Goal: Task Accomplishment & Management: Manage account settings

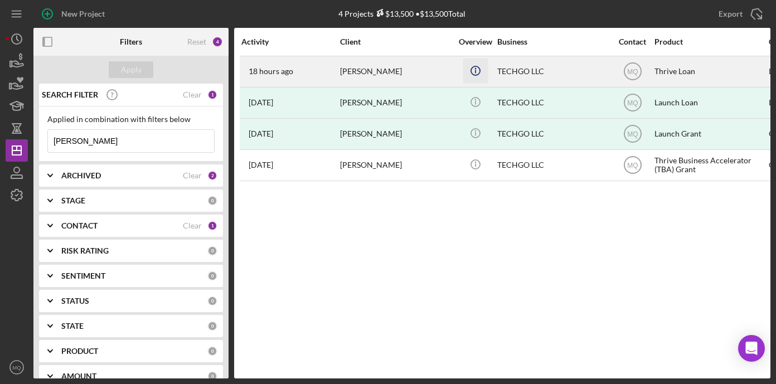
click at [485, 66] on icon "Icon/Info" at bounding box center [475, 70] width 25 height 25
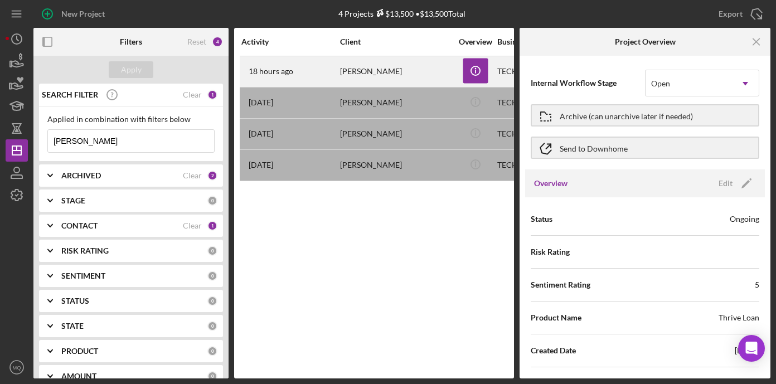
click at [412, 75] on div "[PERSON_NAME]" at bounding box center [395, 72] width 111 height 30
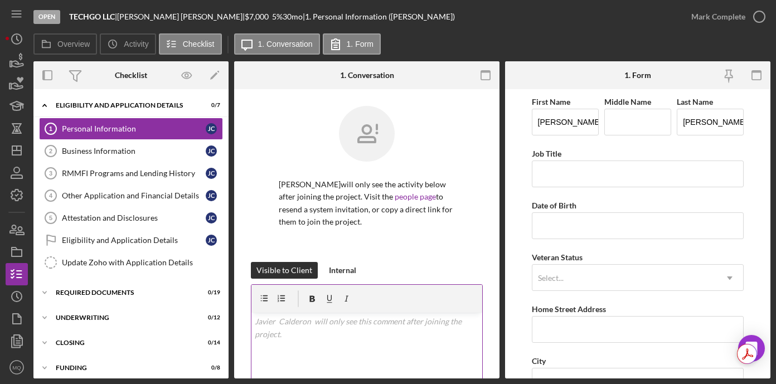
click at [335, 330] on div "v Color teal Color pink Remove color Add row above Add row below Add column bef…" at bounding box center [366, 362] width 231 height 98
paste div
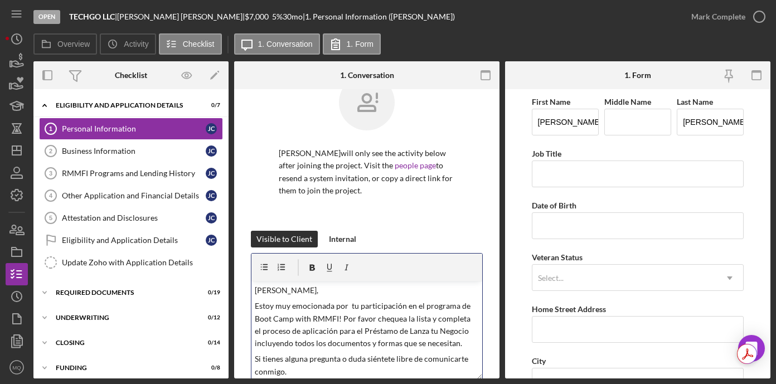
click at [307, 292] on p "[PERSON_NAME]," at bounding box center [367, 290] width 225 height 12
click at [293, 318] on p "Estoy muy emocionada por tu participación en el programa de Boot Camp with RMMF…" at bounding box center [367, 325] width 225 height 50
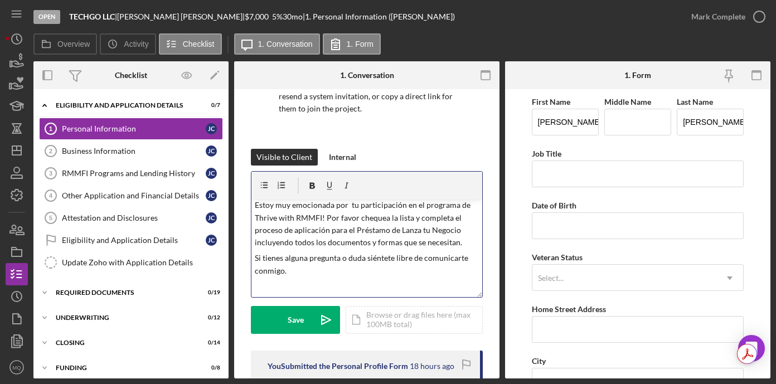
scroll to position [115, 0]
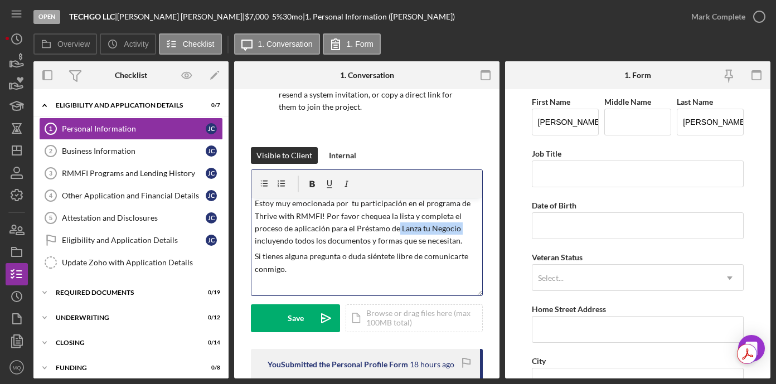
drag, startPoint x: 396, startPoint y: 229, endPoint x: 469, endPoint y: 228, distance: 73.0
click at [469, 228] on p "Estoy muy emocionada por tu participación en el programa de Thrive with RMMFI! …" at bounding box center [367, 222] width 225 height 50
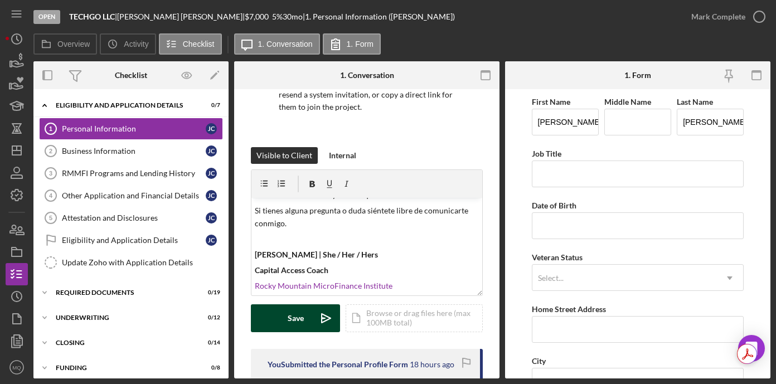
click at [297, 319] on div "Save" at bounding box center [296, 318] width 16 height 28
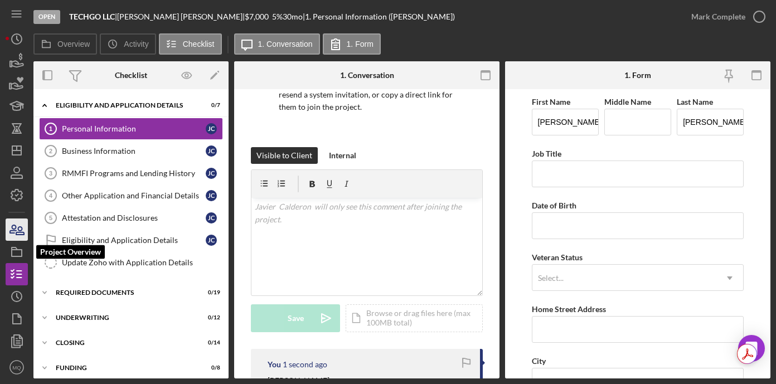
click at [16, 234] on icon "button" at bounding box center [20, 231] width 8 height 8
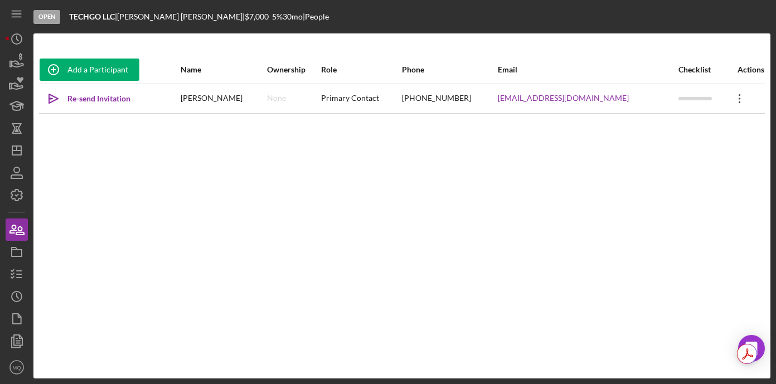
click at [737, 93] on icon "Icon/Overflow" at bounding box center [740, 99] width 28 height 28
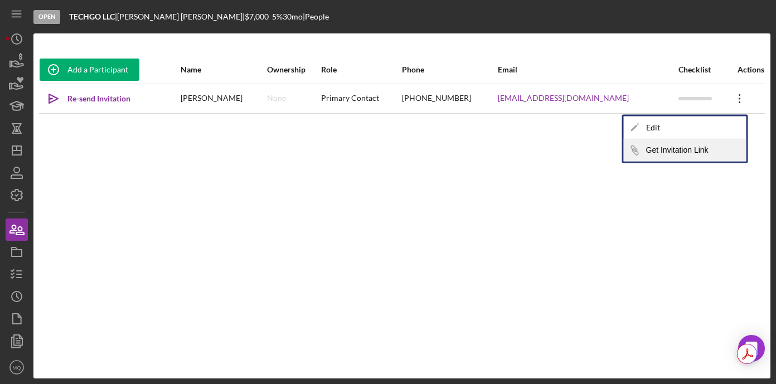
click at [684, 151] on button "Icon/Link Get Invitation Link" at bounding box center [685, 150] width 123 height 22
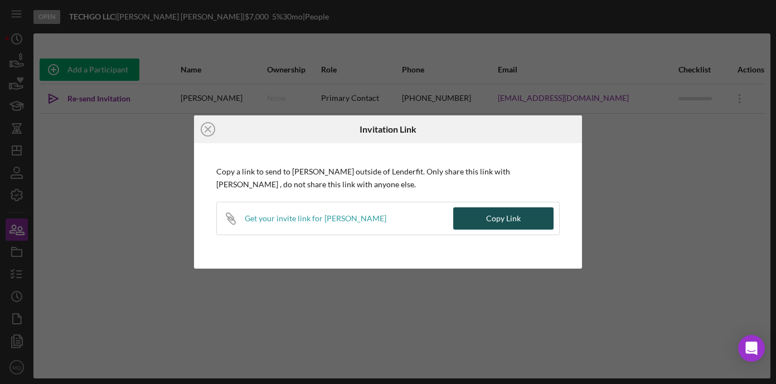
click at [535, 220] on button "Copy Link" at bounding box center [503, 218] width 100 height 22
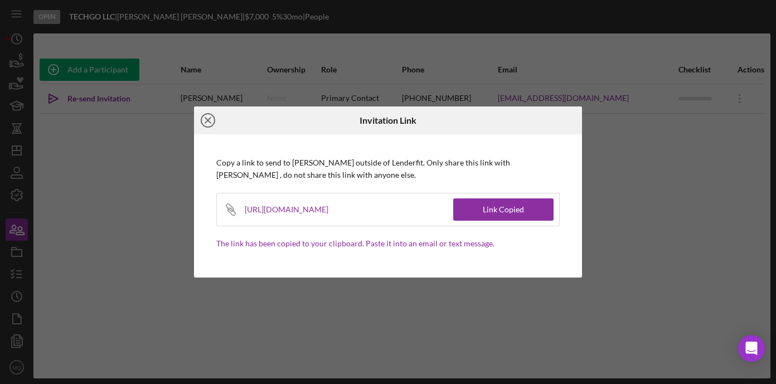
click at [207, 124] on icon "Icon/Close" at bounding box center [208, 120] width 28 height 28
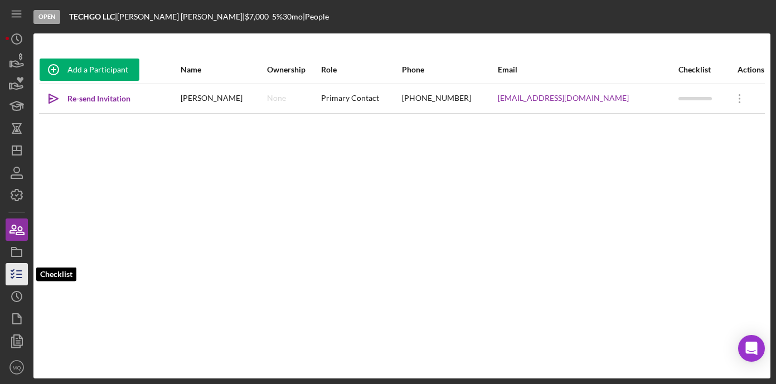
click at [21, 273] on icon "button" at bounding box center [17, 274] width 28 height 28
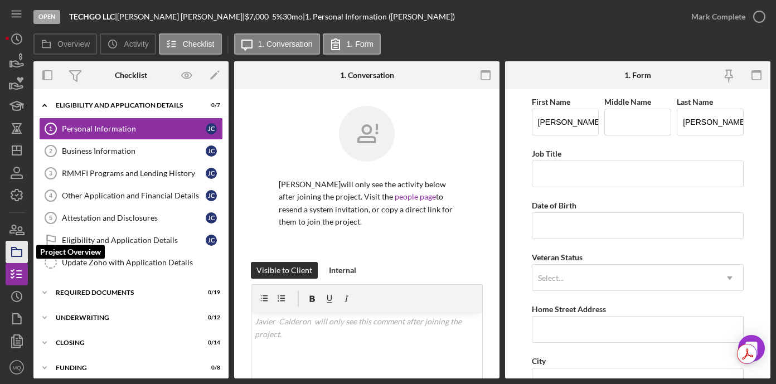
click at [18, 247] on icon "button" at bounding box center [17, 252] width 28 height 28
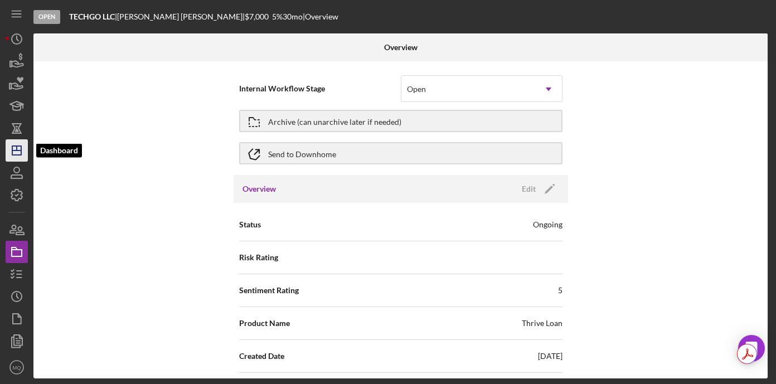
click at [7, 148] on icon "Icon/Dashboard" at bounding box center [17, 151] width 28 height 28
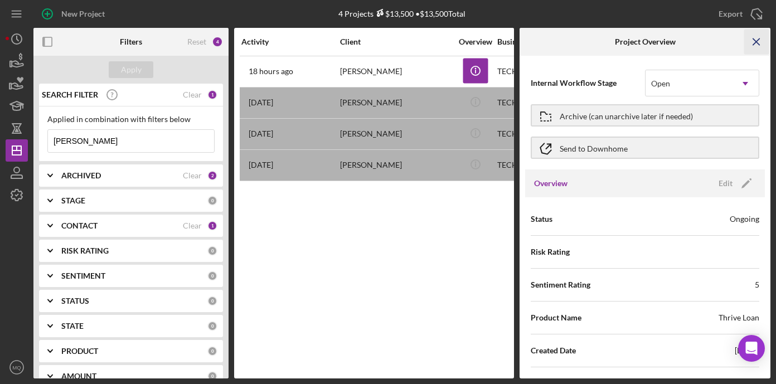
click at [761, 37] on icon "Icon/Menu Close" at bounding box center [756, 42] width 25 height 25
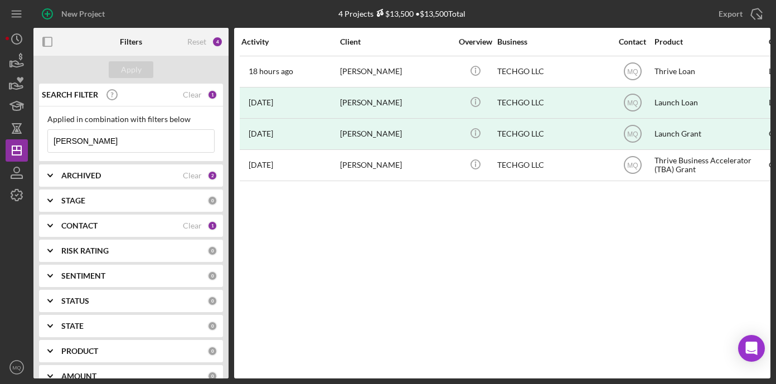
drag, startPoint x: 95, startPoint y: 139, endPoint x: 0, endPoint y: 121, distance: 97.0
click at [0, 122] on div "New Project 4 Projects $13,500 • $13,500 Total [PERSON_NAME] Export Icon/Export…" at bounding box center [388, 192] width 776 height 384
click at [80, 176] on b "ARCHIVED" at bounding box center [81, 175] width 40 height 9
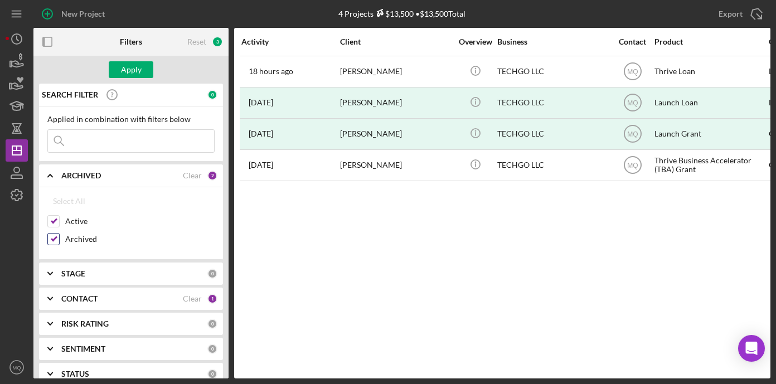
click at [54, 239] on input "Archived" at bounding box center [53, 239] width 11 height 11
checkbox input "false"
click at [130, 69] on div "Apply" at bounding box center [131, 69] width 21 height 17
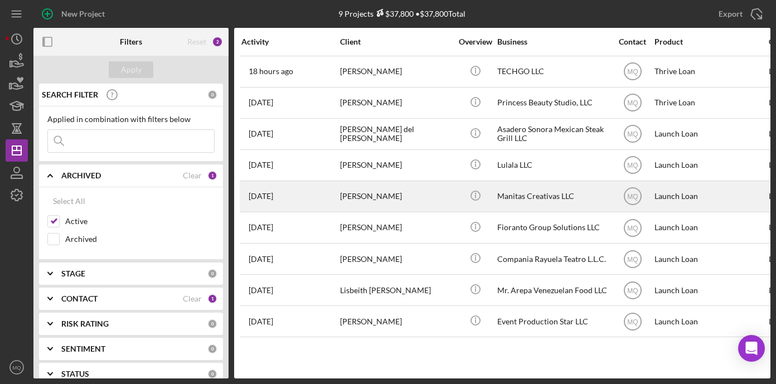
click at [386, 198] on div "[PERSON_NAME]" at bounding box center [395, 197] width 111 height 30
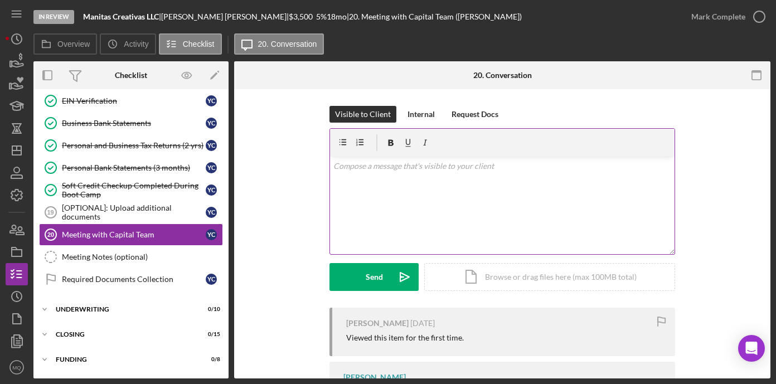
scroll to position [72, 0]
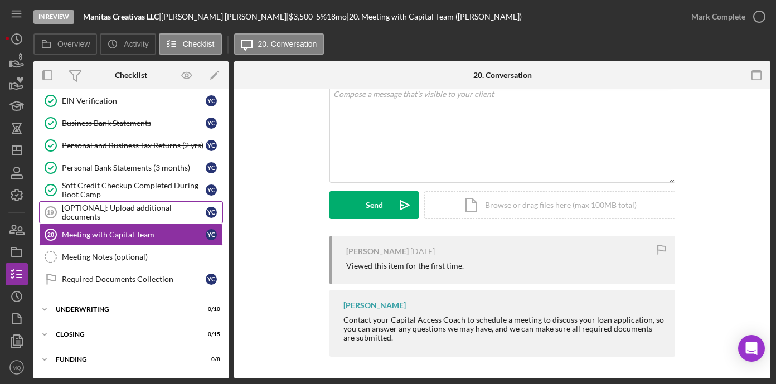
click at [160, 211] on div "[OPTIONAL]: Upload additional documents" at bounding box center [134, 212] width 144 height 18
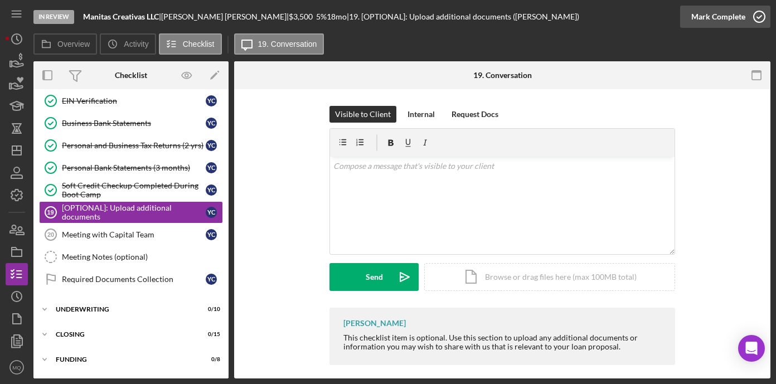
click at [764, 14] on icon "button" at bounding box center [759, 17] width 28 height 28
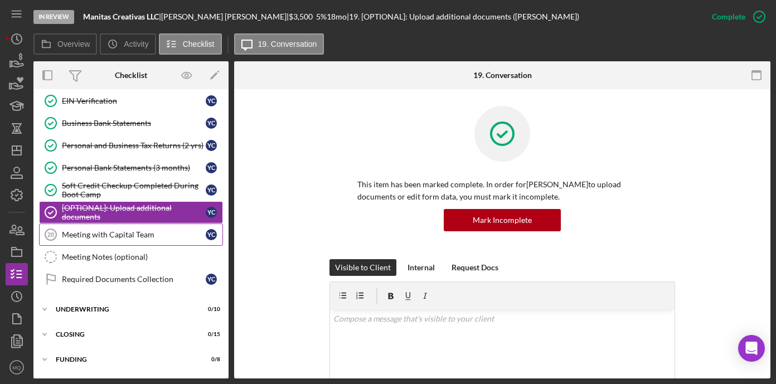
click at [149, 233] on div "Meeting with Capital Team" at bounding box center [134, 234] width 144 height 9
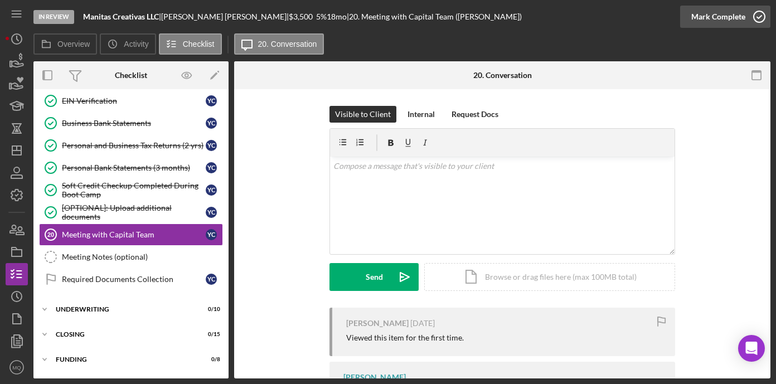
click at [761, 18] on icon "button" at bounding box center [759, 17] width 28 height 28
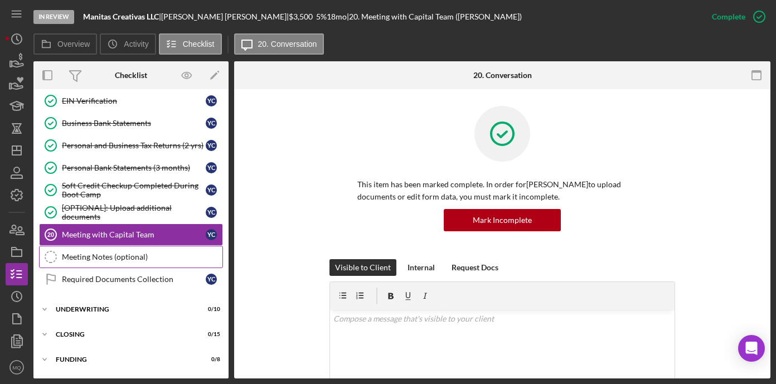
click at [167, 256] on div "Meeting Notes (optional)" at bounding box center [142, 257] width 161 height 9
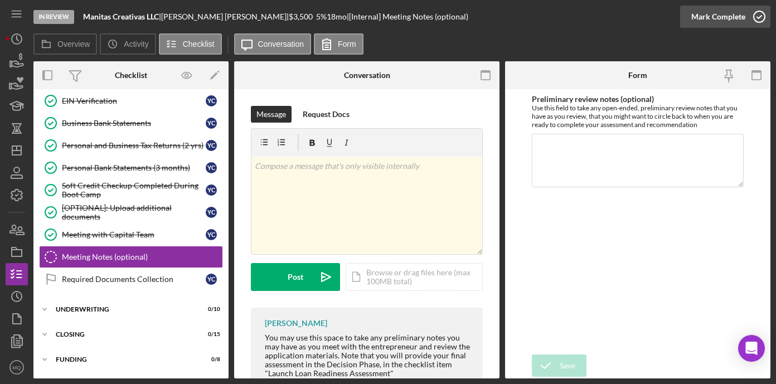
click at [762, 13] on icon "button" at bounding box center [759, 17] width 28 height 28
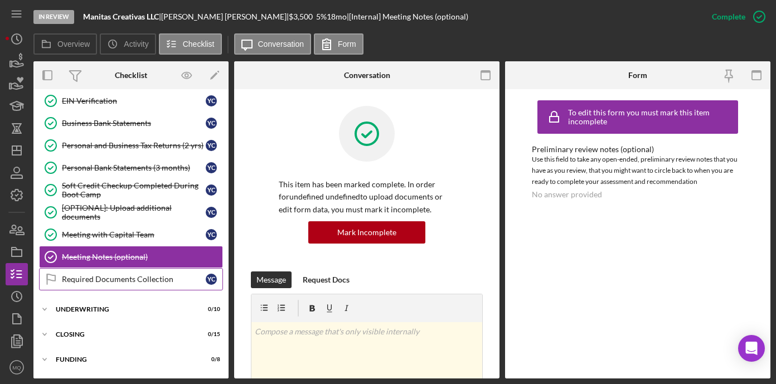
click at [158, 283] on div "Required Documents Collection" at bounding box center [134, 279] width 144 height 9
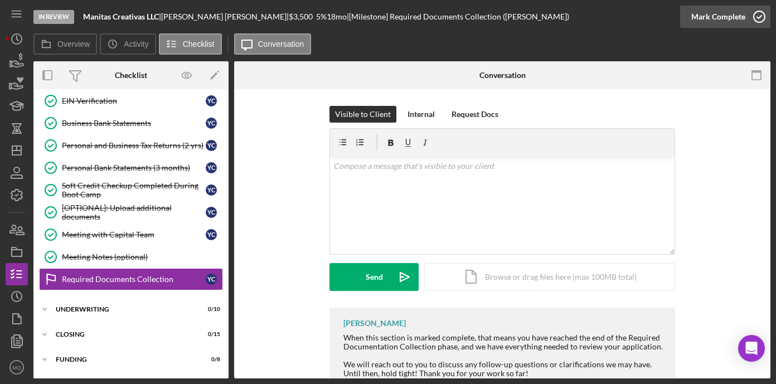
click at [760, 20] on icon "button" at bounding box center [759, 17] width 28 height 28
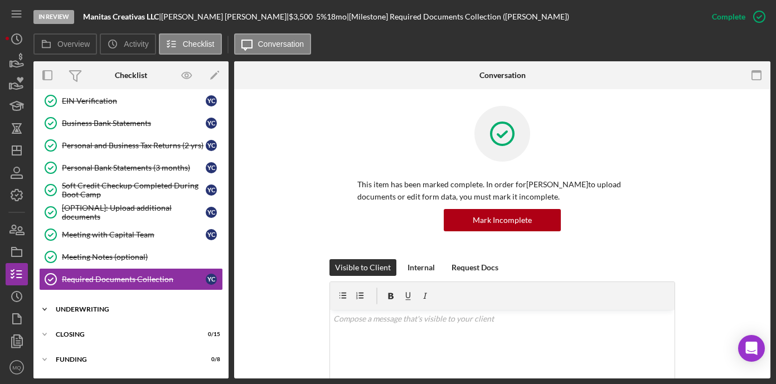
click at [84, 313] on div "Icon/Expander Underwriting 0 / 10" at bounding box center [130, 309] width 195 height 22
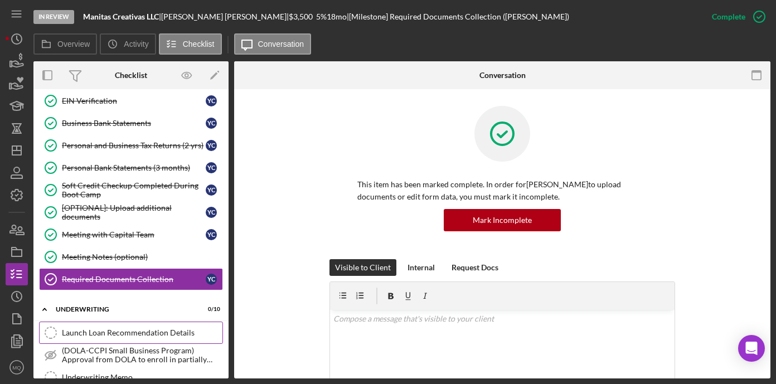
click at [117, 336] on div "Launch Loan Recommendation Details" at bounding box center [142, 332] width 161 height 9
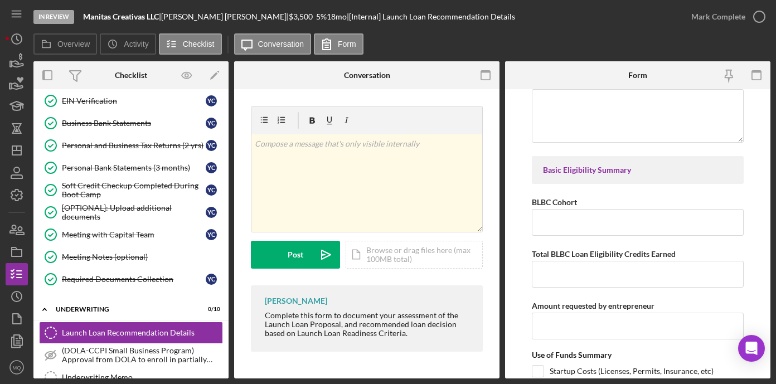
scroll to position [121, 0]
click at [595, 221] on input "BLBC Cohort" at bounding box center [638, 221] width 212 height 27
click at [21, 37] on circle "button" at bounding box center [17, 39] width 10 height 10
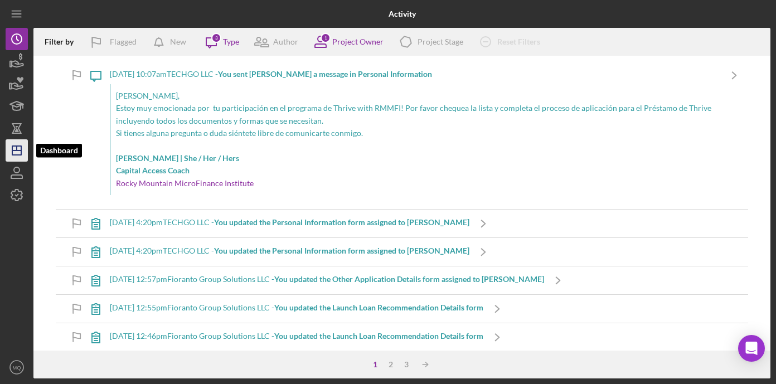
click at [15, 147] on icon "Icon/Dashboard" at bounding box center [17, 151] width 28 height 28
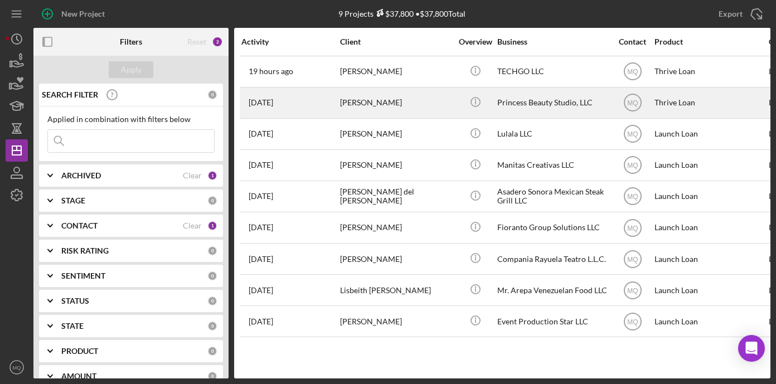
click at [420, 94] on div "[PERSON_NAME]" at bounding box center [395, 103] width 111 height 30
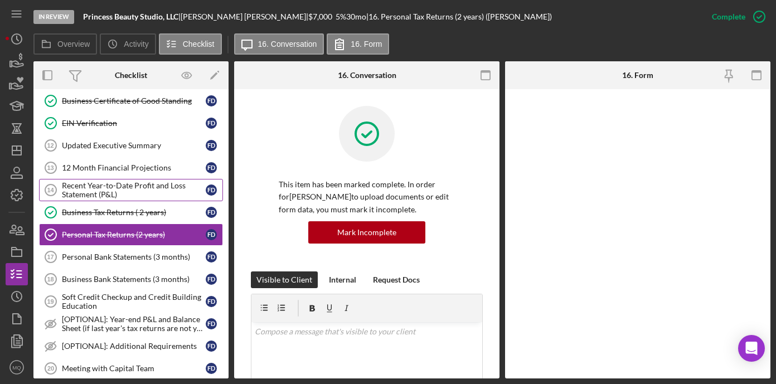
scroll to position [142, 0]
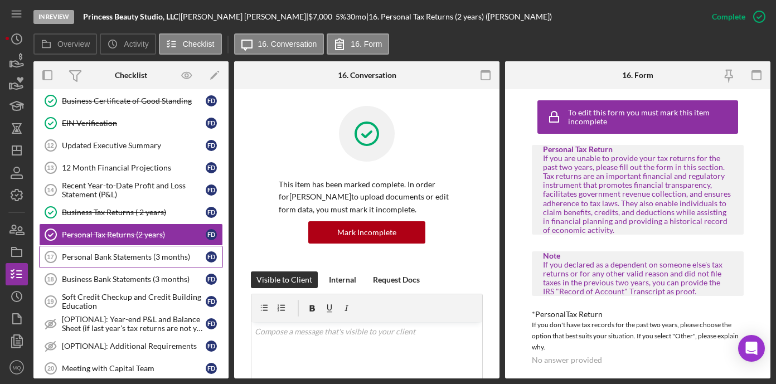
click at [147, 257] on div "Personal Bank Statements (3 months)" at bounding box center [134, 257] width 144 height 9
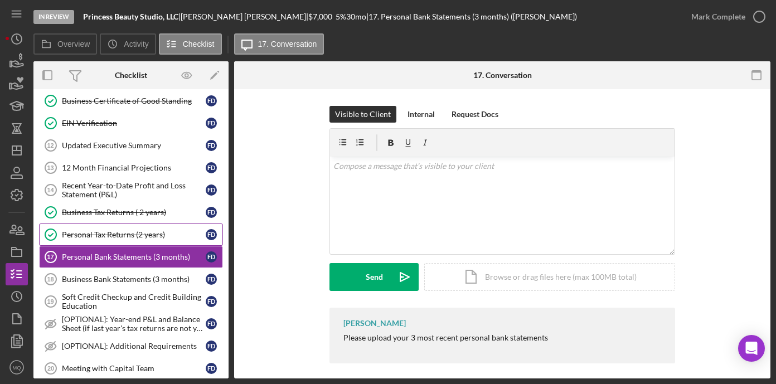
click at [162, 237] on div "Personal Tax Returns (2 years)" at bounding box center [134, 234] width 144 height 9
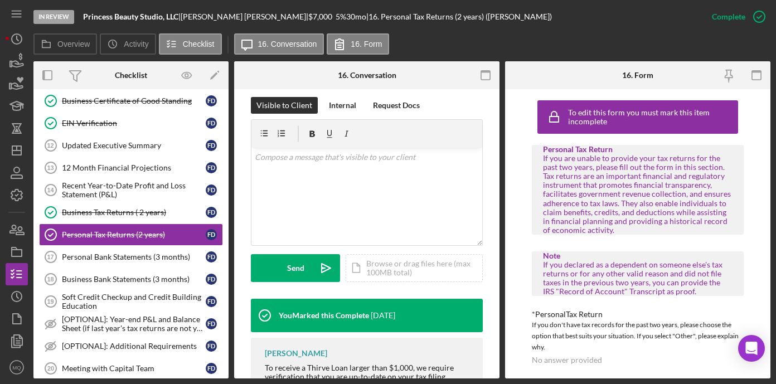
scroll to position [174, 0]
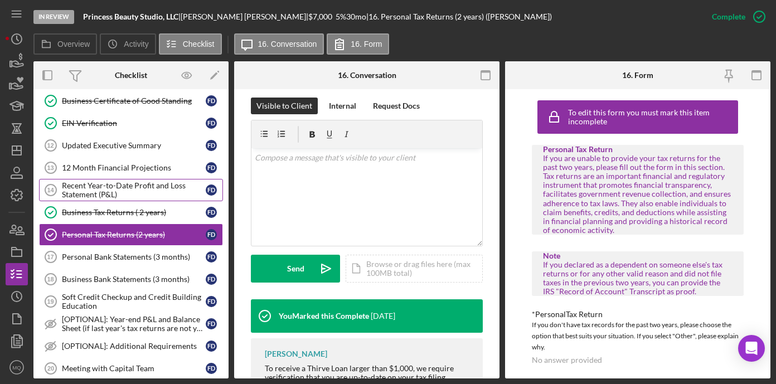
click at [150, 199] on link "Recent Year-to-Date Profit and Loss Statement (P&L) 14 Recent Year-to-Date Prof…" at bounding box center [131, 190] width 184 height 22
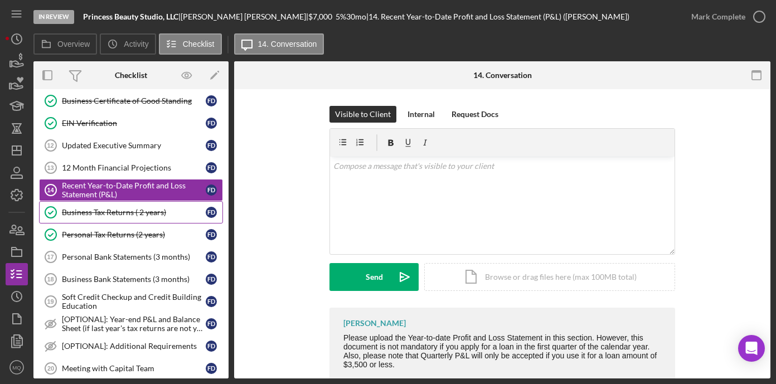
click at [154, 213] on div "Business Tax Returns ( 2 years)" at bounding box center [134, 212] width 144 height 9
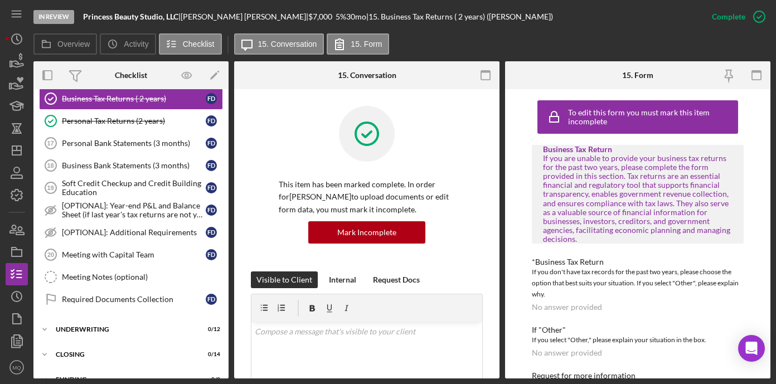
scroll to position [255, 0]
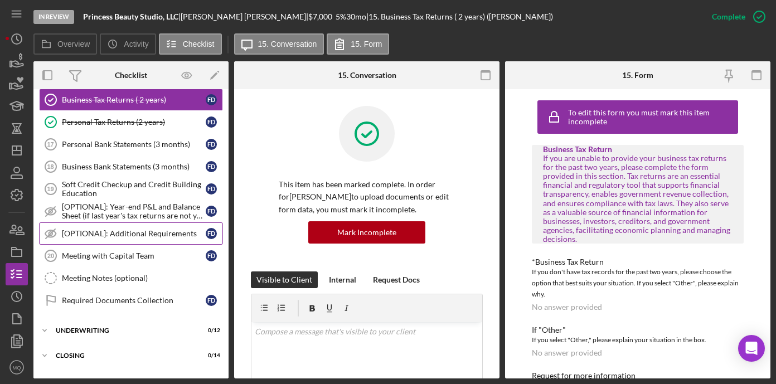
click at [177, 228] on link "[OPTIONAL]: Additional Requirements [OPTIONAL]: Additional Requirements F D" at bounding box center [131, 233] width 184 height 22
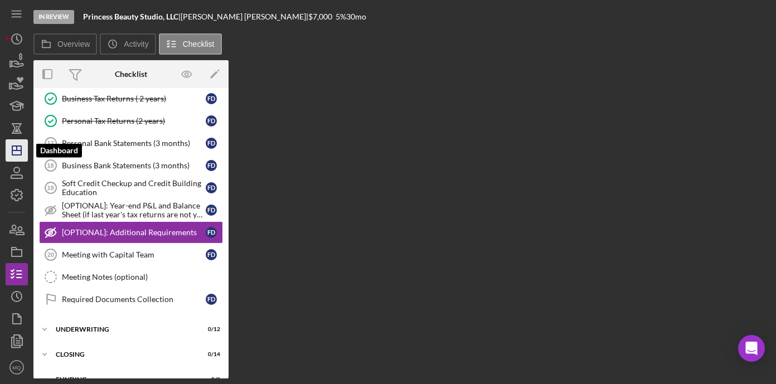
click at [12, 148] on polygon "button" at bounding box center [16, 150] width 9 height 9
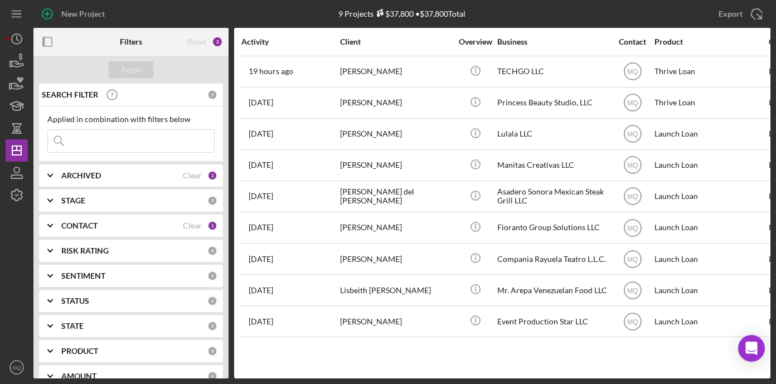
click at [402, 357] on div "Activity Client Overview Business Contact Product Category Amount Icon/Table So…" at bounding box center [502, 203] width 536 height 351
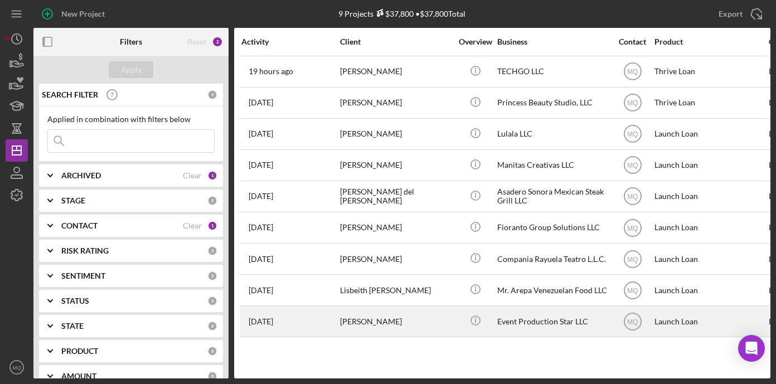
click at [381, 317] on div "[PERSON_NAME]" at bounding box center [395, 322] width 111 height 30
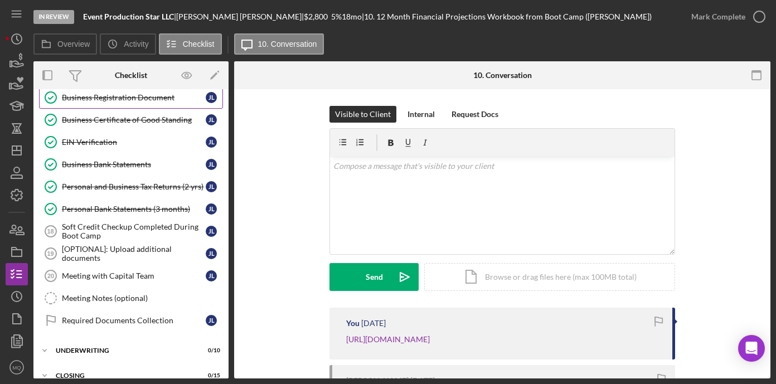
scroll to position [255, 0]
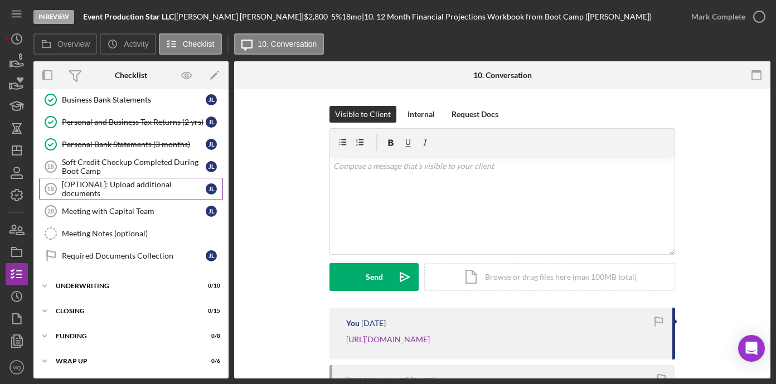
click at [139, 185] on div "[OPTIONAL]: Upload additional documents" at bounding box center [134, 189] width 144 height 18
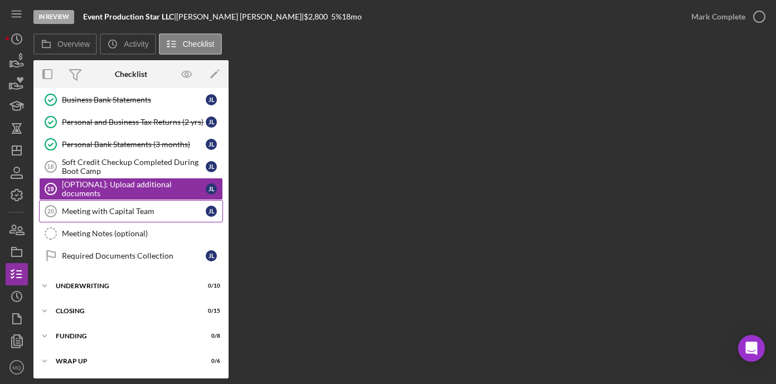
scroll to position [255, 0]
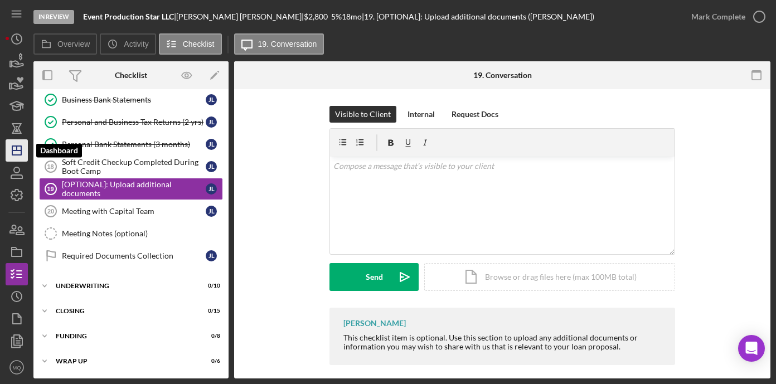
click at [22, 153] on icon "Icon/Dashboard" at bounding box center [17, 151] width 28 height 28
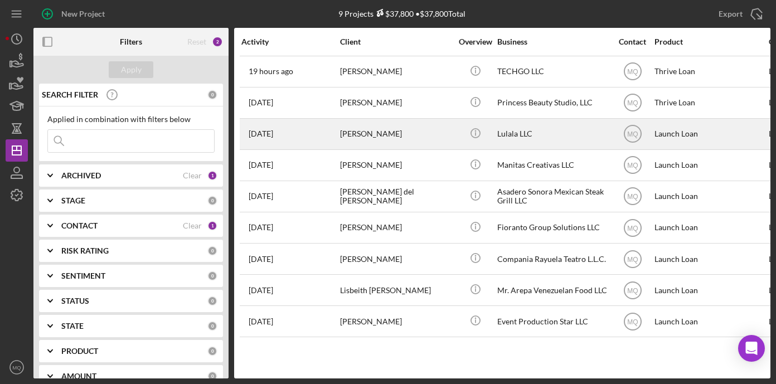
click at [380, 130] on div "[PERSON_NAME]" at bounding box center [395, 134] width 111 height 30
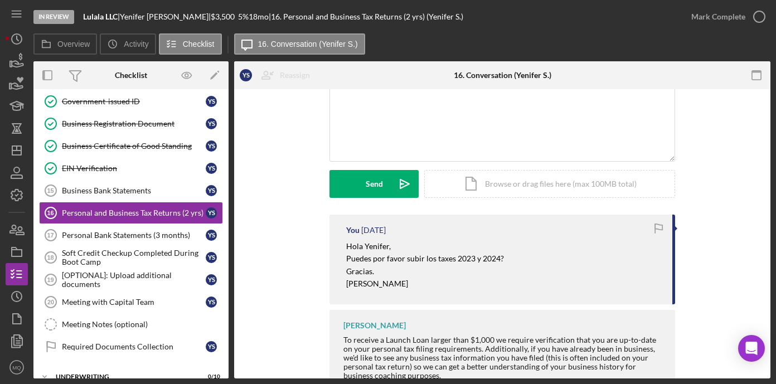
scroll to position [94, 0]
click at [134, 234] on div "Personal Bank Statements (3 months)" at bounding box center [134, 235] width 144 height 9
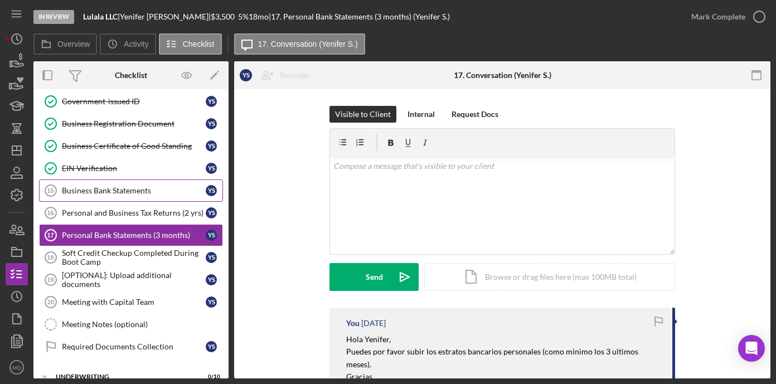
click at [140, 190] on div "Business Bank Statements" at bounding box center [134, 190] width 144 height 9
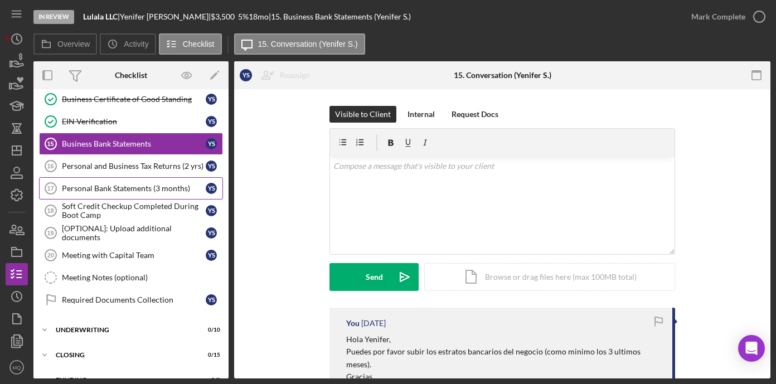
scroll to position [245, 0]
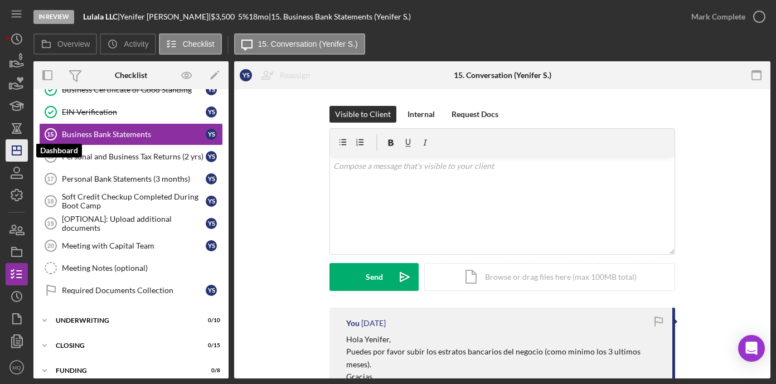
click at [18, 150] on line "button" at bounding box center [16, 150] width 9 height 0
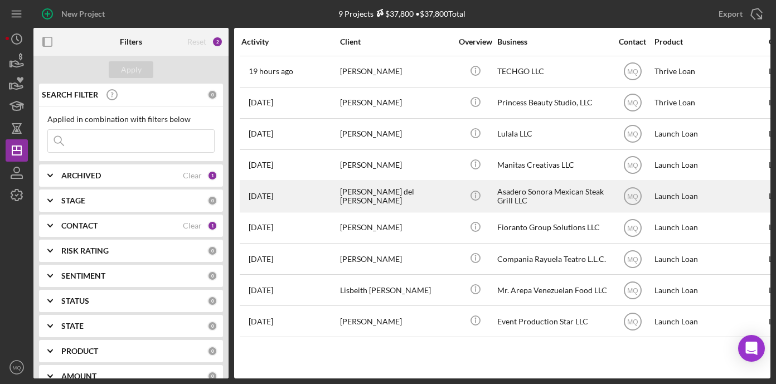
click at [402, 202] on div "[PERSON_NAME] del [PERSON_NAME]" at bounding box center [395, 197] width 111 height 30
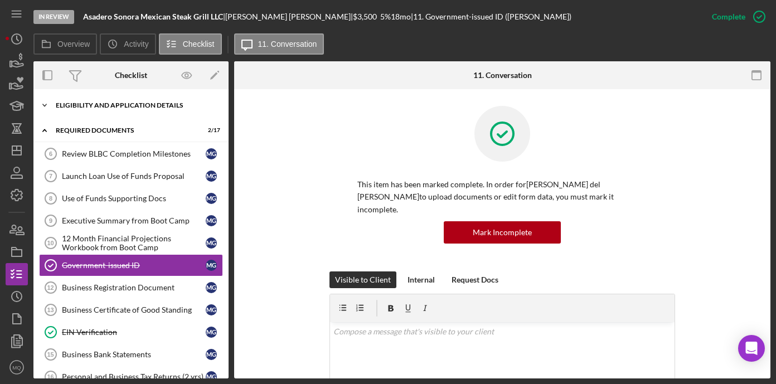
click at [165, 111] on div "Icon/Expander Eligibility and Application Details 7 / 7" at bounding box center [130, 105] width 195 height 22
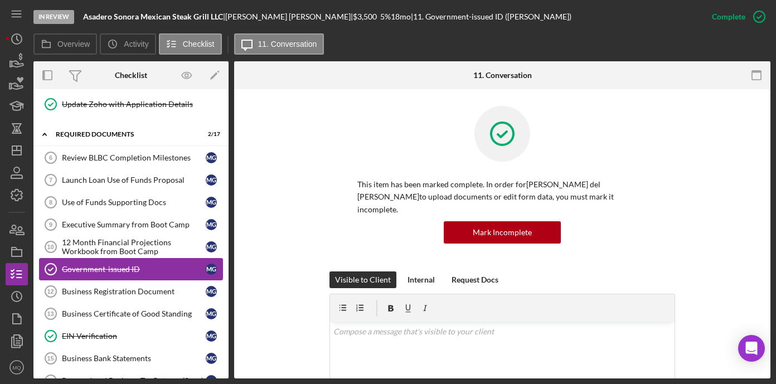
scroll to position [157, 0]
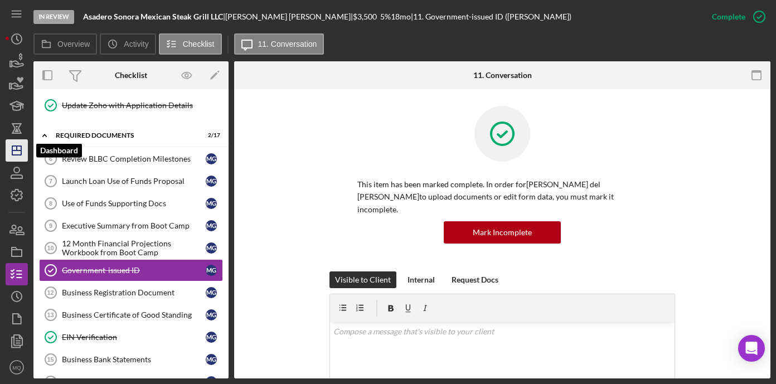
click at [20, 144] on icon "Icon/Dashboard" at bounding box center [17, 151] width 28 height 28
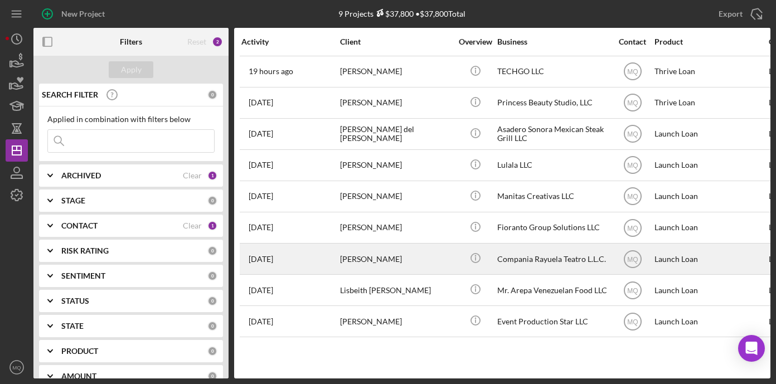
click at [384, 256] on div "[PERSON_NAME]" at bounding box center [395, 259] width 111 height 30
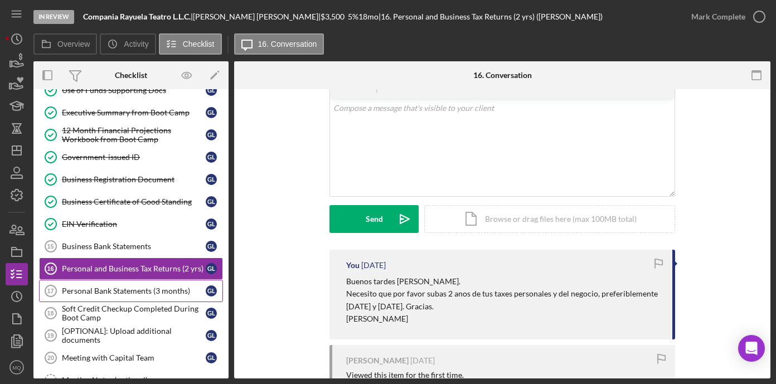
scroll to position [109, 0]
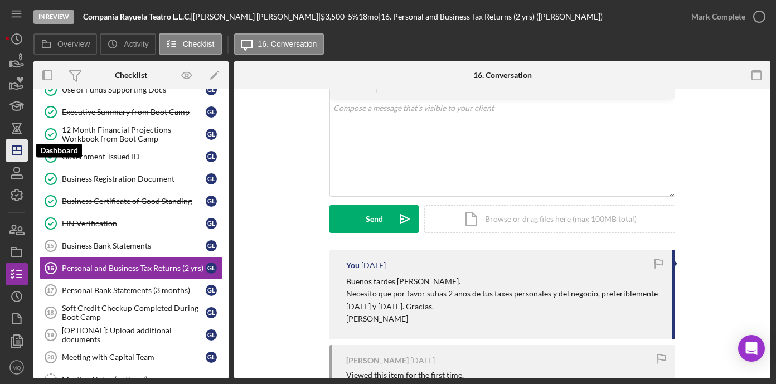
click at [14, 152] on icon "Icon/Dashboard" at bounding box center [17, 151] width 28 height 28
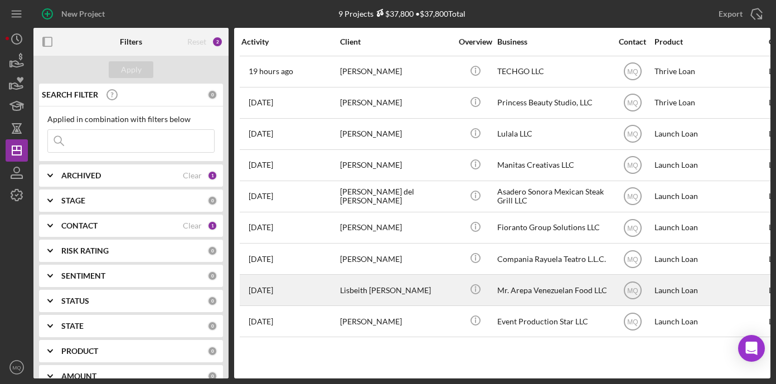
click at [415, 289] on div "Lisbeith [PERSON_NAME]" at bounding box center [395, 290] width 111 height 30
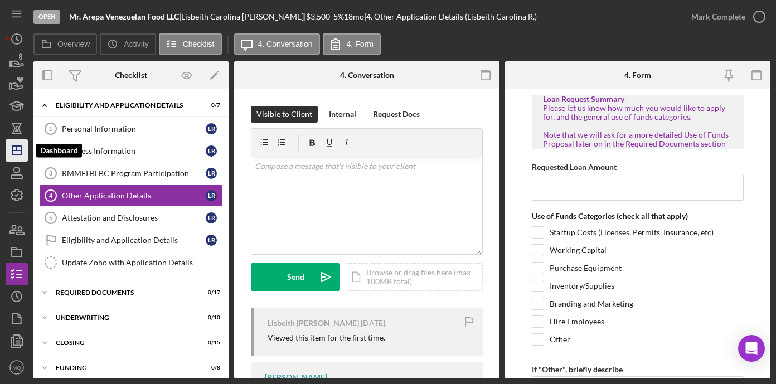
click at [12, 147] on polygon "button" at bounding box center [16, 150] width 9 height 9
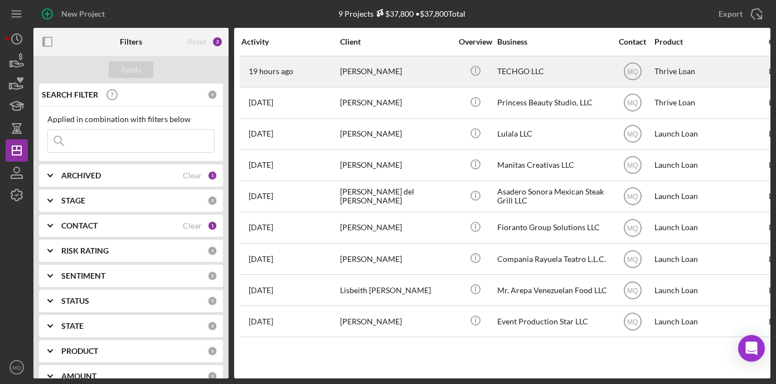
click at [376, 72] on div "[PERSON_NAME]" at bounding box center [395, 72] width 111 height 30
